Goal: Information Seeking & Learning: Check status

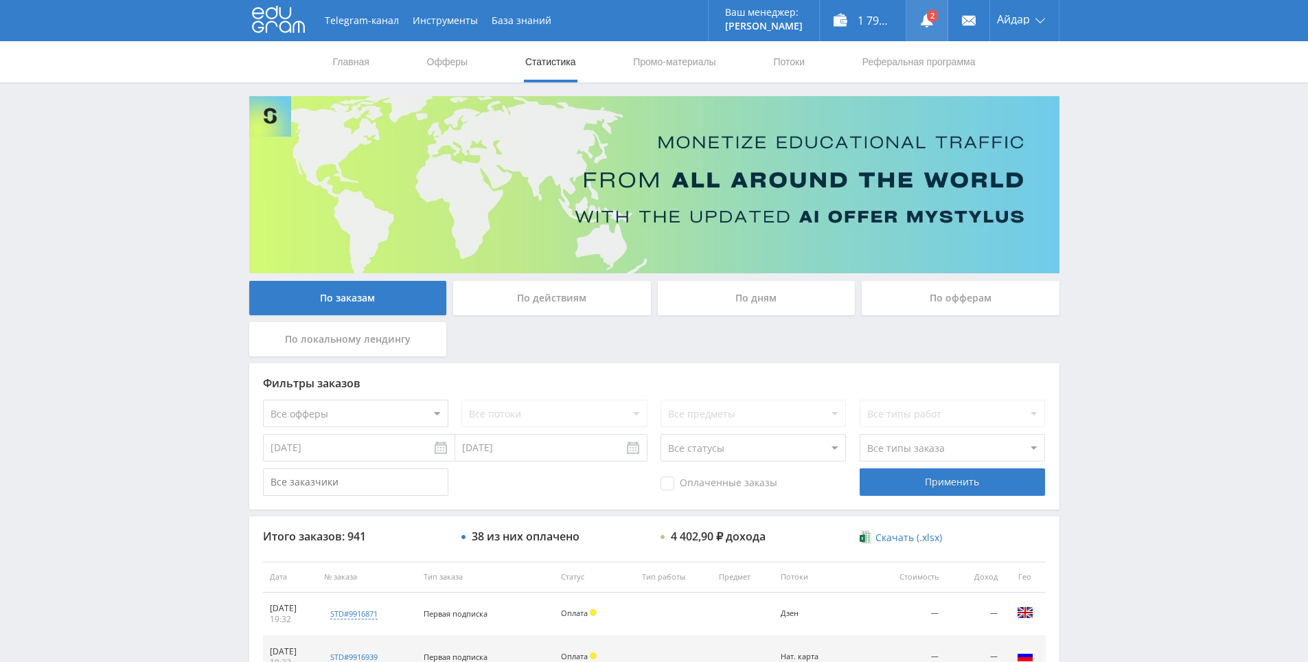
click at [932, 28] on link at bounding box center [926, 20] width 41 height 41
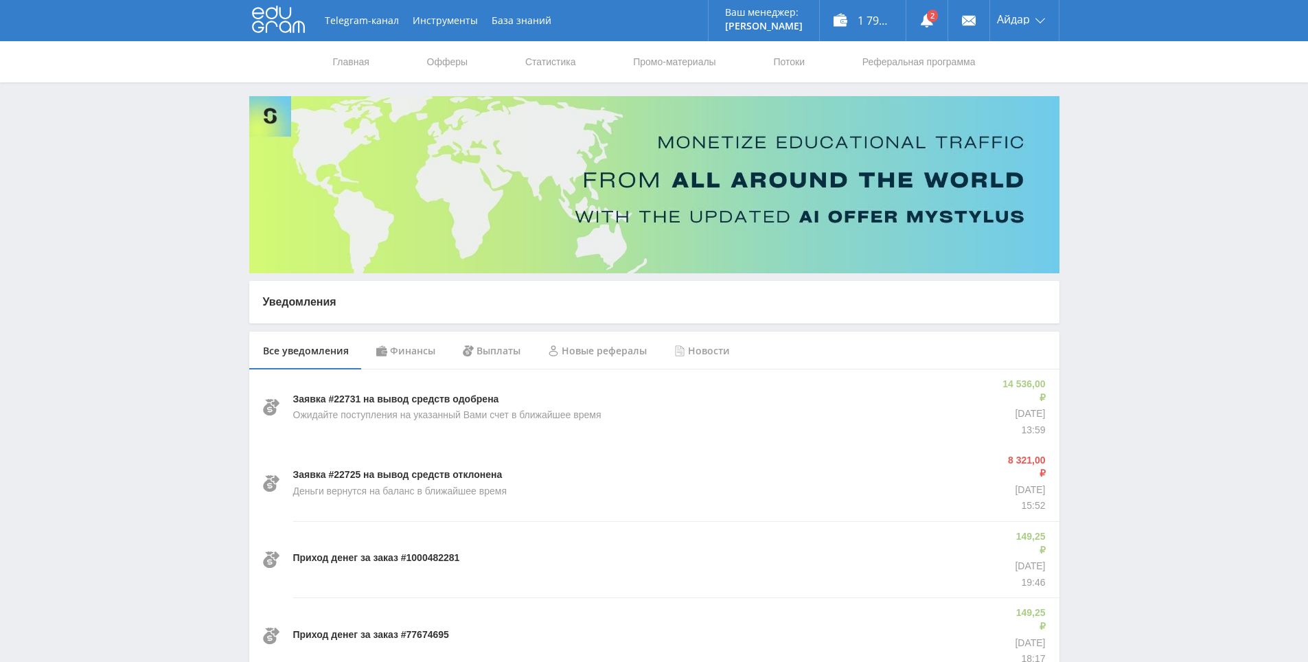
drag, startPoint x: 1097, startPoint y: 402, endPoint x: 1103, endPoint y: 403, distance: 7.0
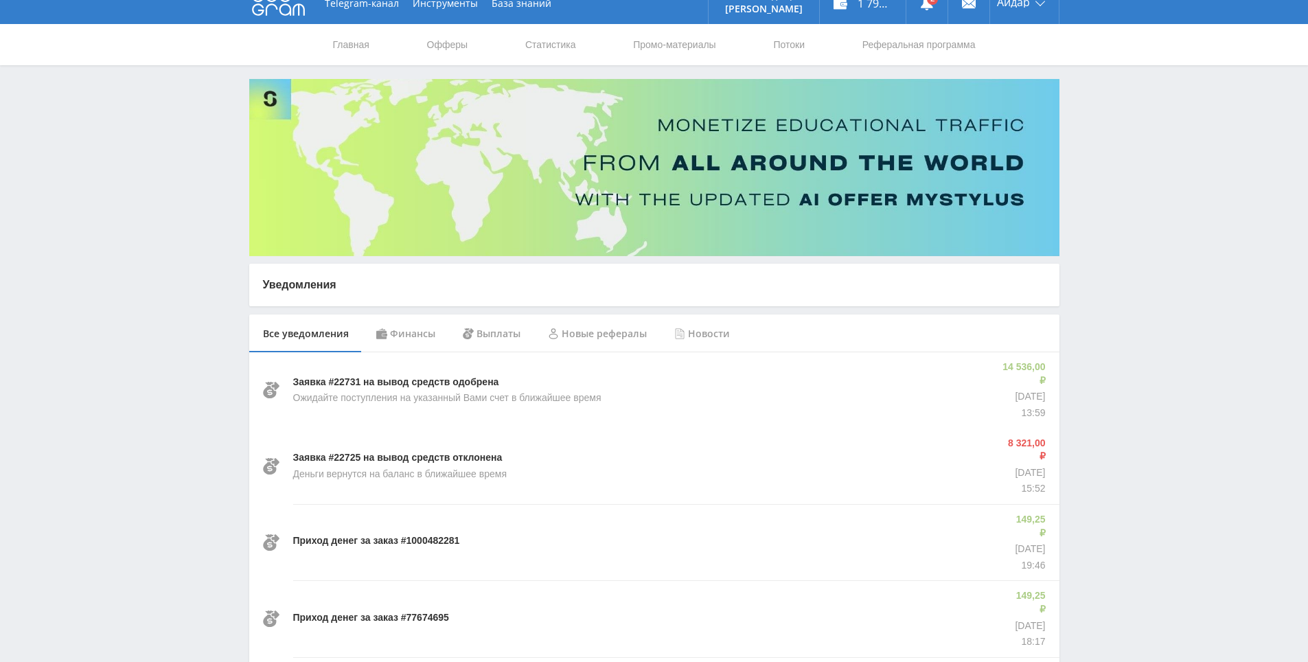
drag, startPoint x: 1090, startPoint y: 391, endPoint x: 1090, endPoint y: 438, distance: 47.4
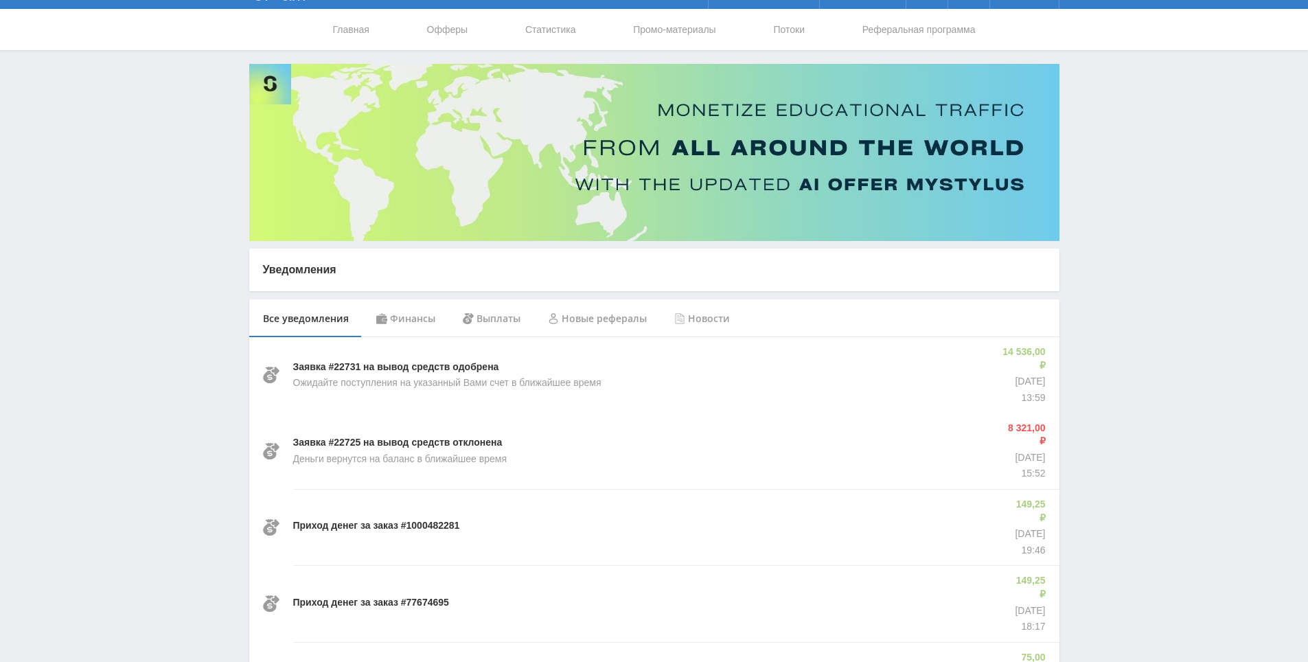
drag, startPoint x: 1090, startPoint y: 438, endPoint x: 1066, endPoint y: 422, distance: 29.7
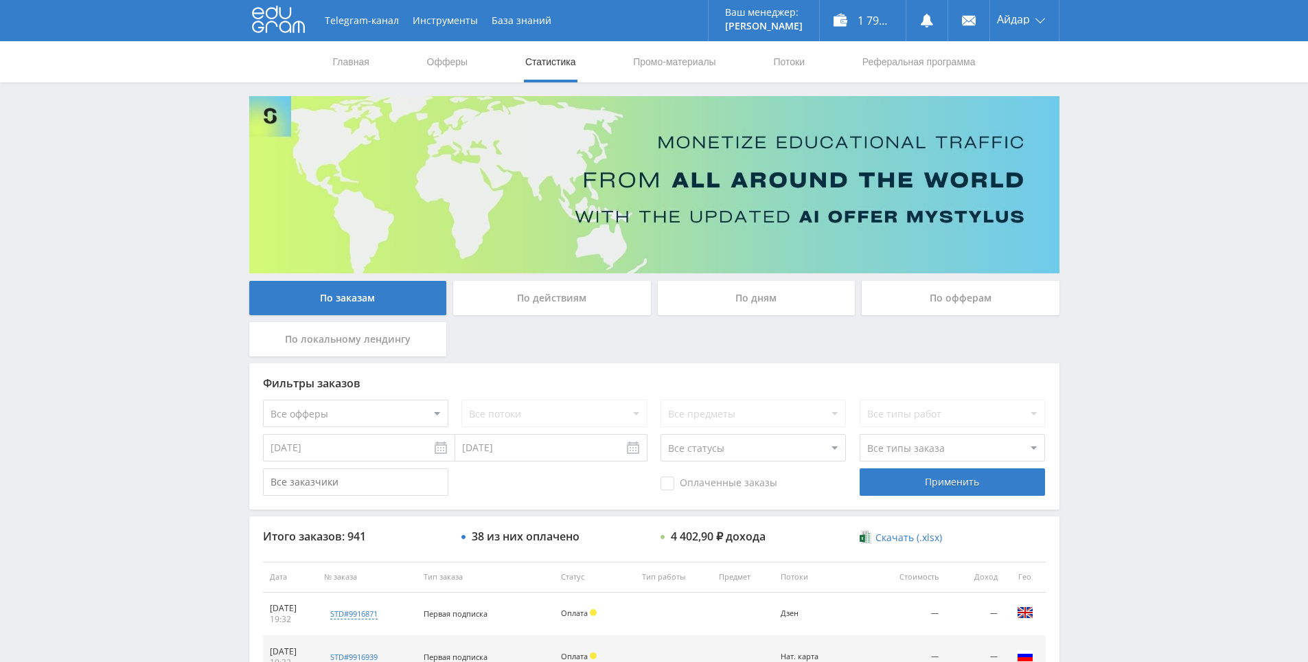
drag, startPoint x: 1146, startPoint y: 466, endPoint x: 1150, endPoint y: 525, distance: 59.2
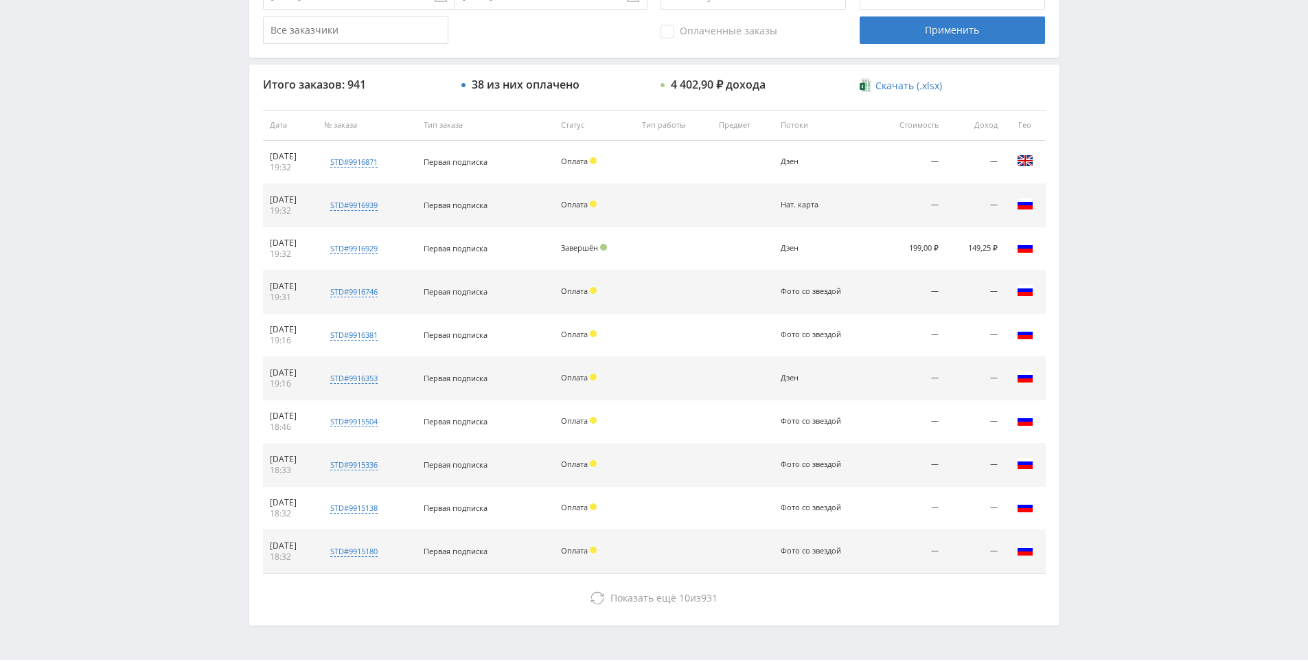
scroll to position [491, 0]
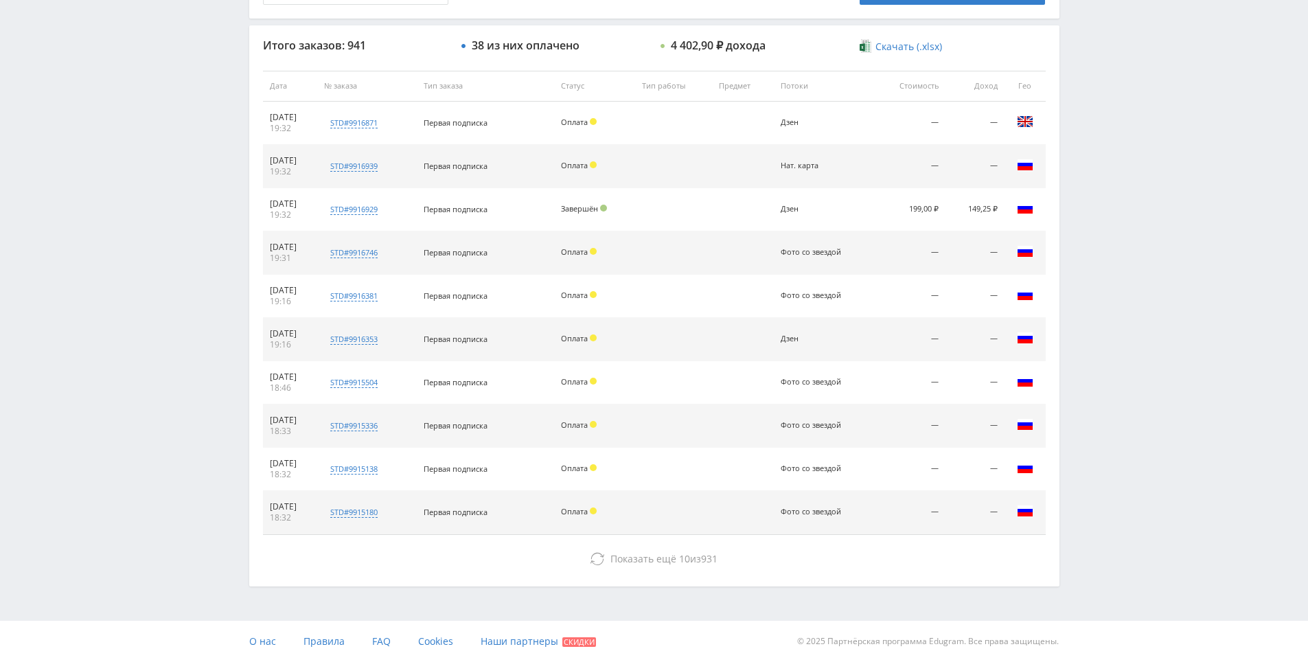
drag, startPoint x: 1127, startPoint y: 472, endPoint x: 1110, endPoint y: 512, distance: 43.1
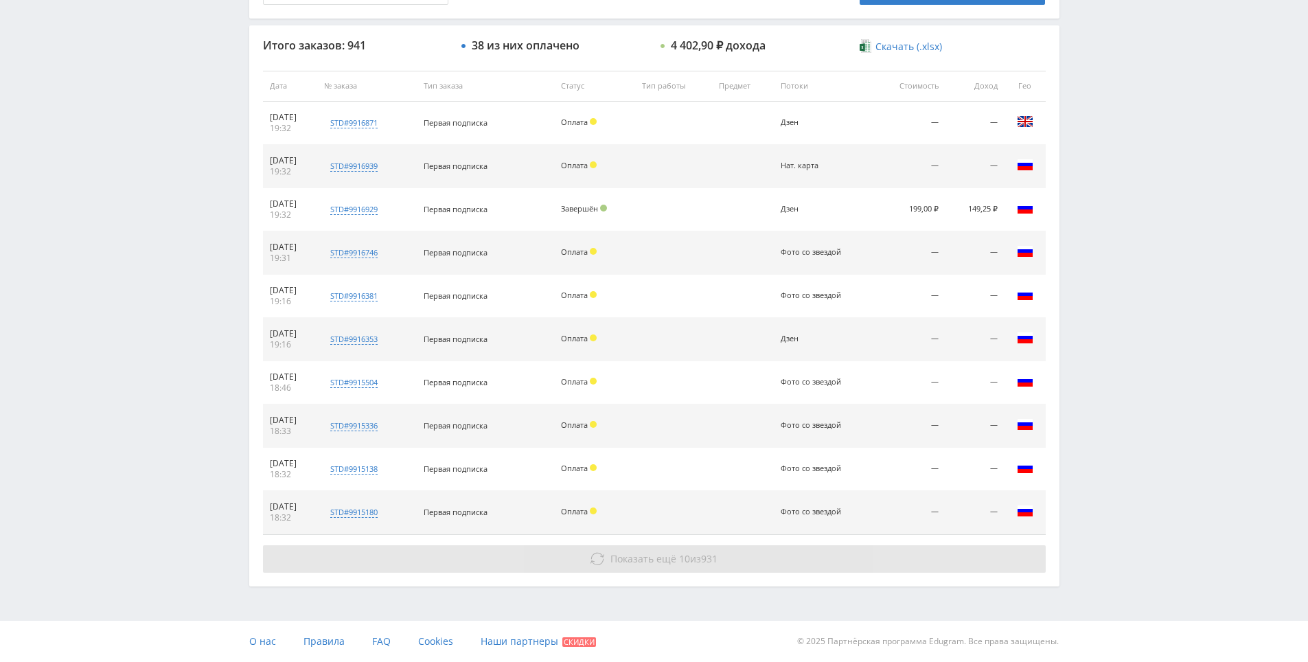
click at [800, 555] on button "Показать ещё 10 из 931" at bounding box center [654, 558] width 783 height 27
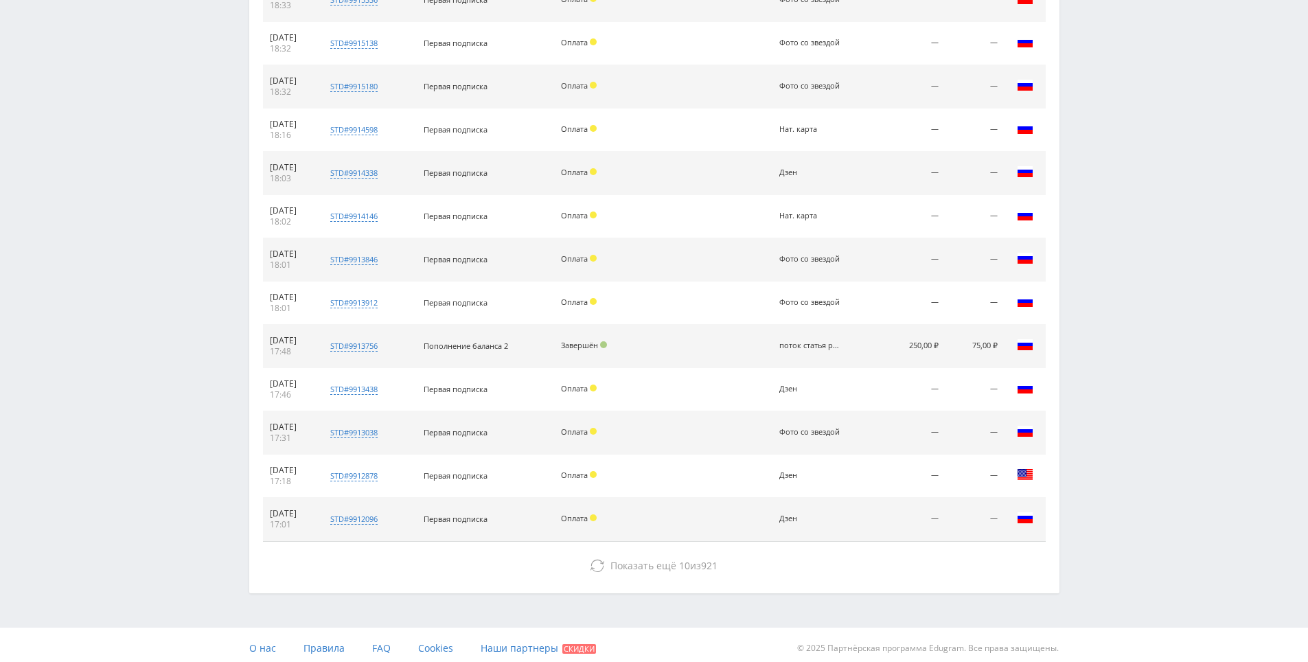
drag, startPoint x: 1111, startPoint y: 452, endPoint x: 1103, endPoint y: 452, distance: 7.6
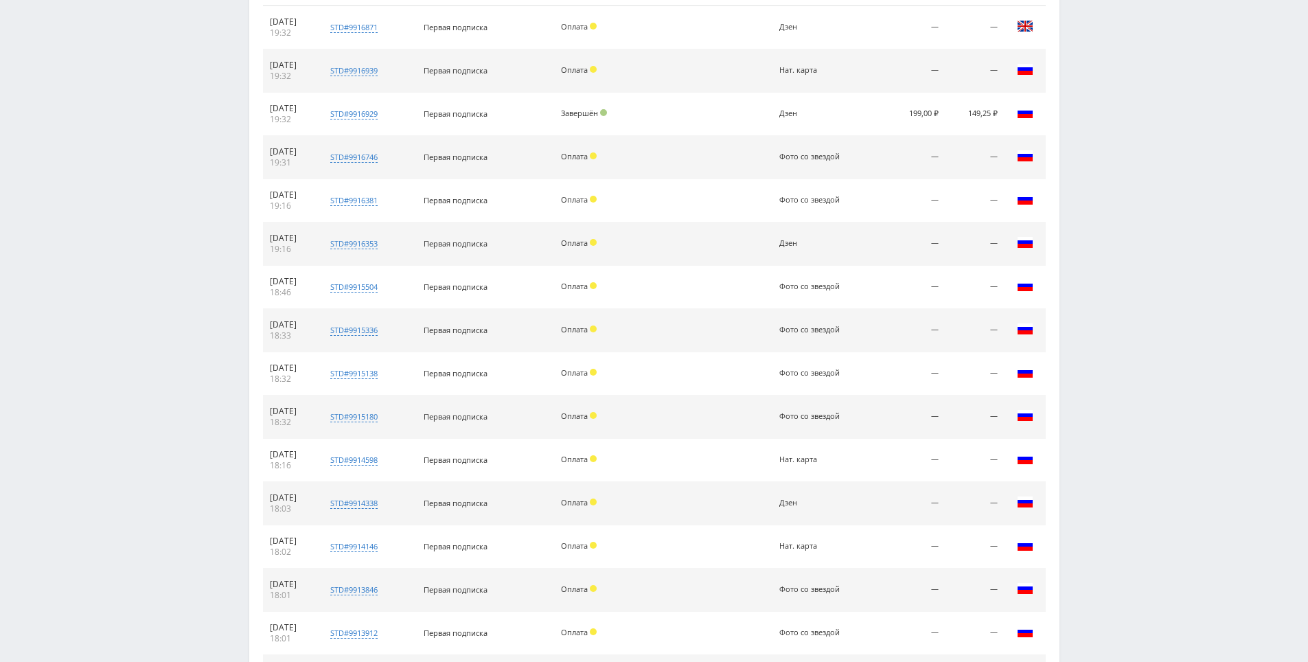
scroll to position [104, 0]
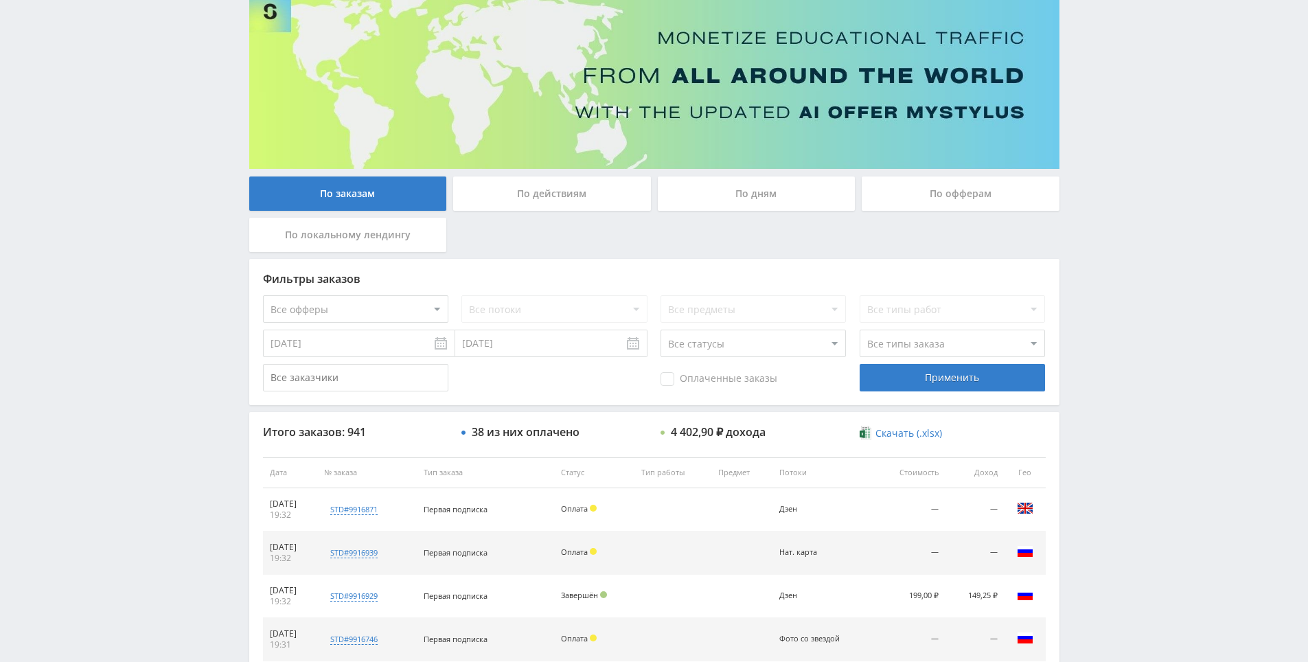
drag, startPoint x: 1103, startPoint y: 452, endPoint x: 1098, endPoint y: 294, distance: 158.0
